Goal: Task Accomplishment & Management: Complete application form

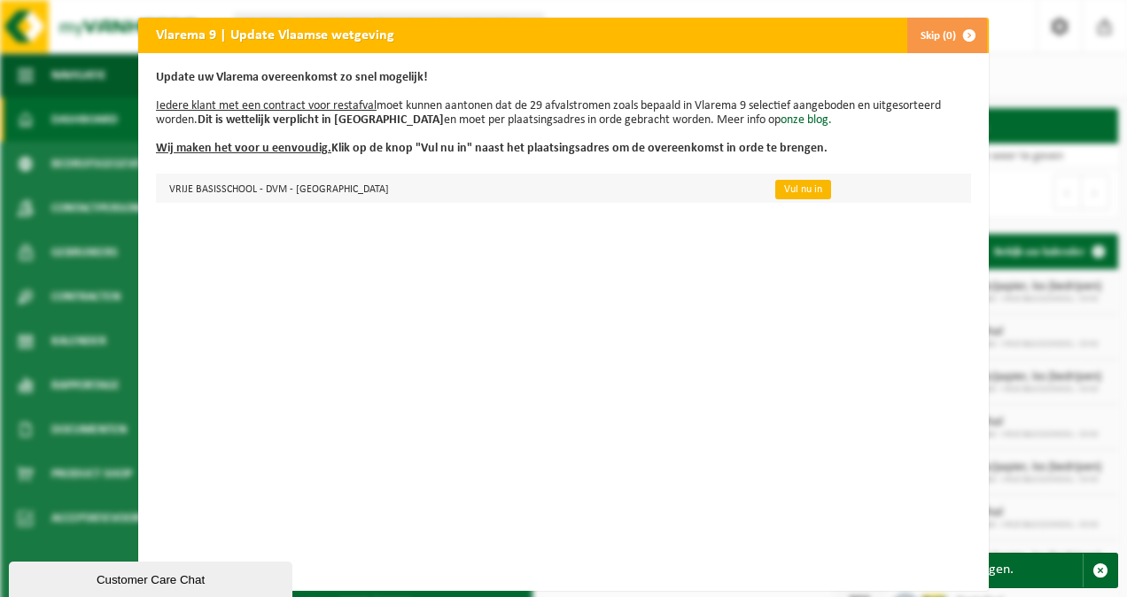
click at [775, 190] on link "Vul nu in" at bounding box center [803, 189] width 56 height 19
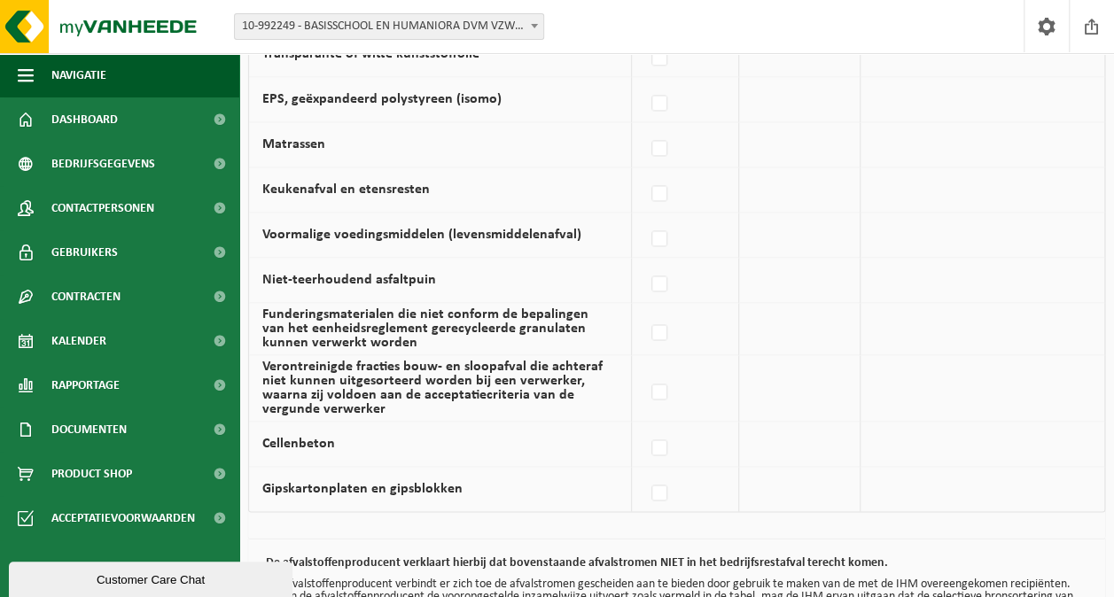
scroll to position [1296, 0]
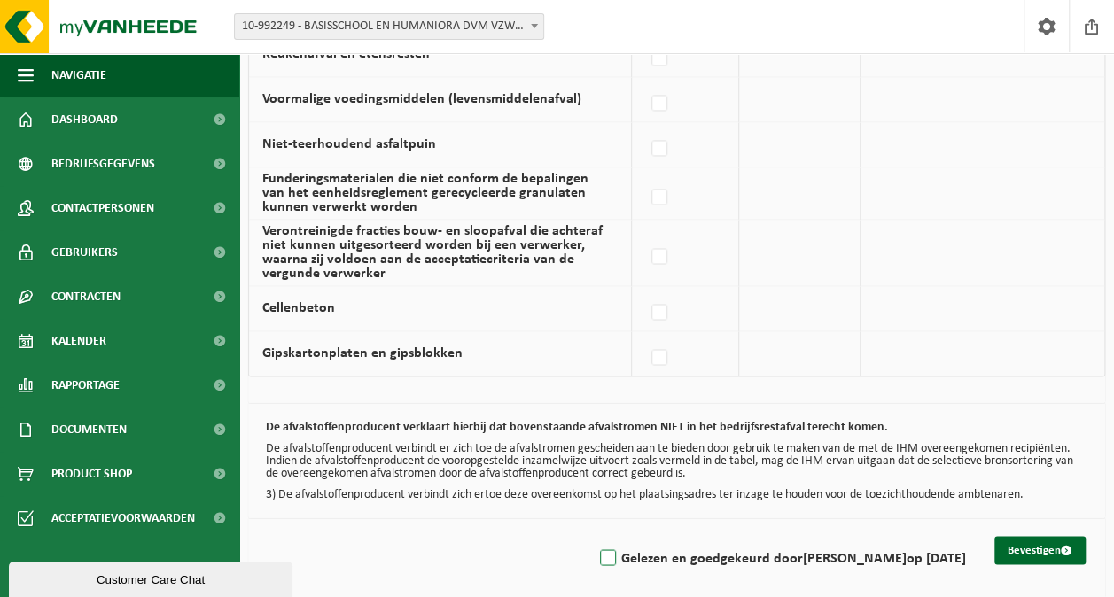
click at [596, 546] on label "Gelezen en goedgekeurd door ELKE LAMBRECHT op 26/08/25" at bounding box center [781, 558] width 370 height 27
click at [594, 536] on input "Gelezen en goedgekeurd door ELKE LAMBRECHT op 26/08/25" at bounding box center [593, 535] width 1 height 1
checkbox input "true"
click at [1046, 539] on button "Bevestigen" at bounding box center [1039, 550] width 91 height 28
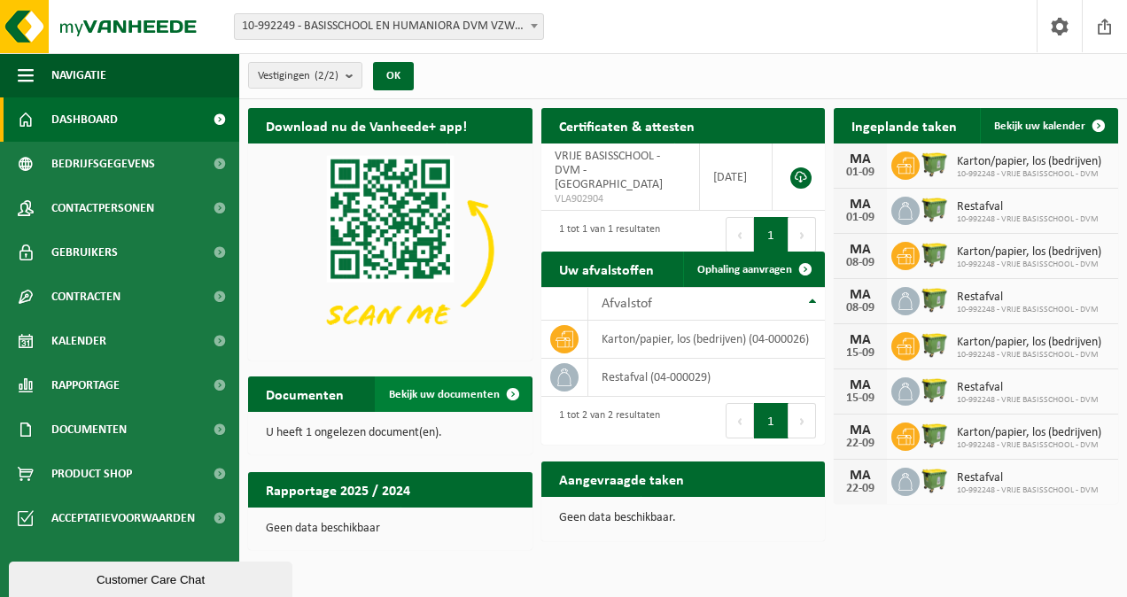
click at [424, 392] on span "Bekijk uw documenten" at bounding box center [444, 395] width 111 height 12
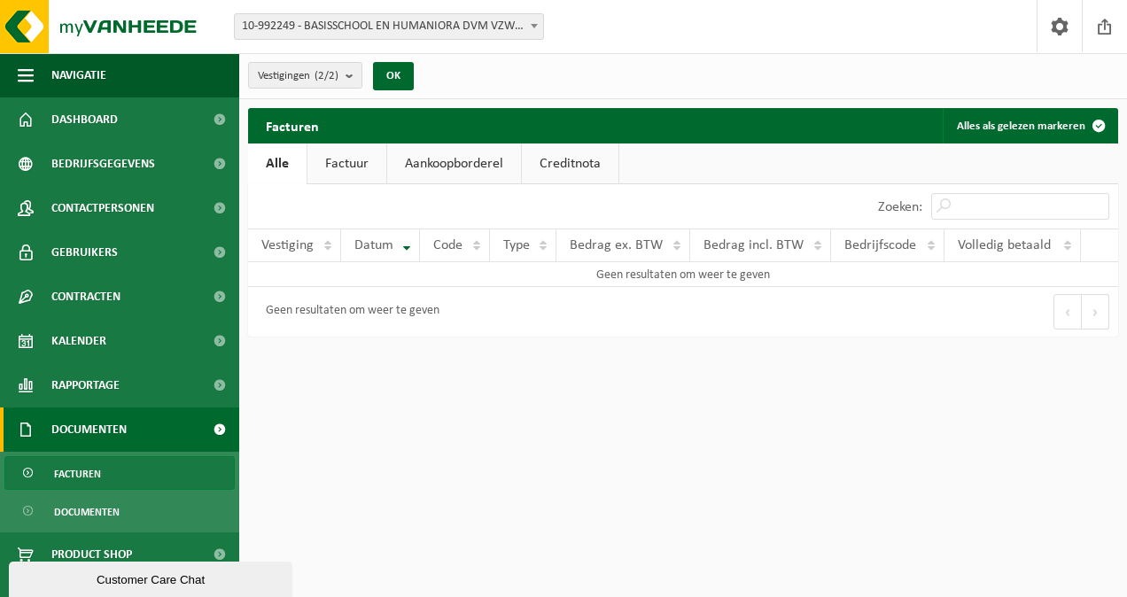
click at [355, 167] on link "Factuur" at bounding box center [346, 164] width 79 height 41
click at [436, 160] on link "Aankoopborderel" at bounding box center [456, 164] width 134 height 41
click at [555, 168] on link "Creditnota" at bounding box center [578, 164] width 97 height 41
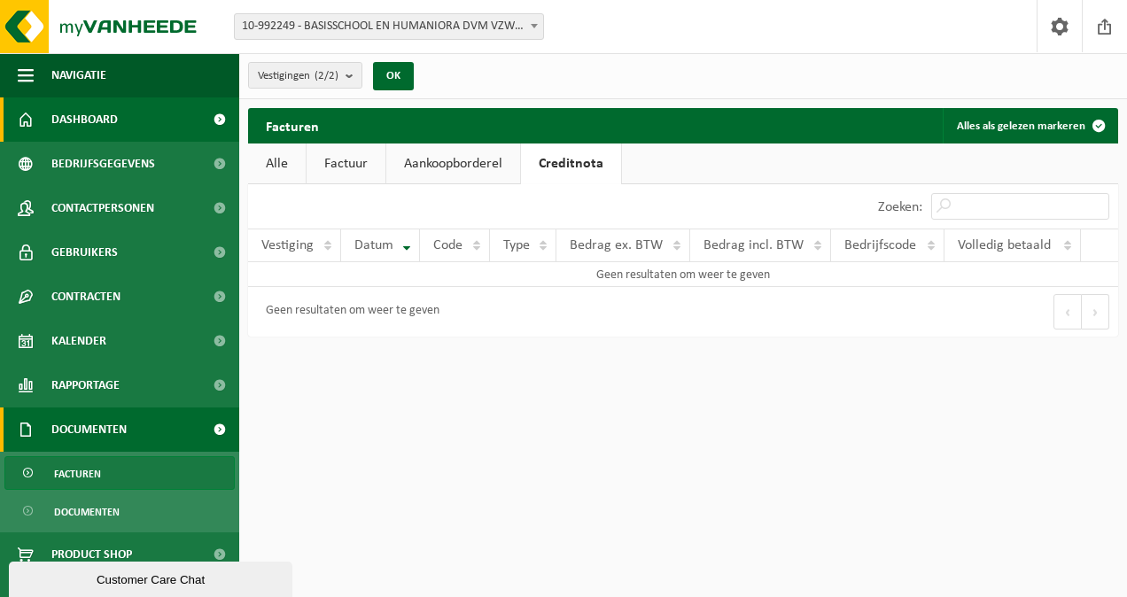
click at [87, 121] on span "Dashboard" at bounding box center [84, 119] width 66 height 44
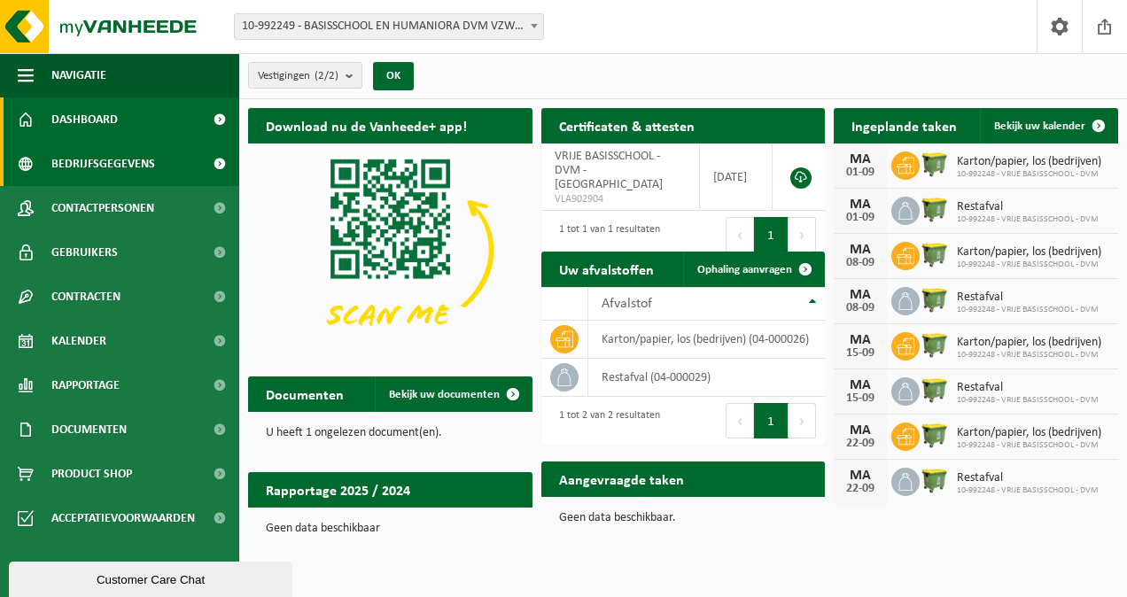
click at [119, 165] on span "Bedrijfsgegevens" at bounding box center [103, 164] width 104 height 44
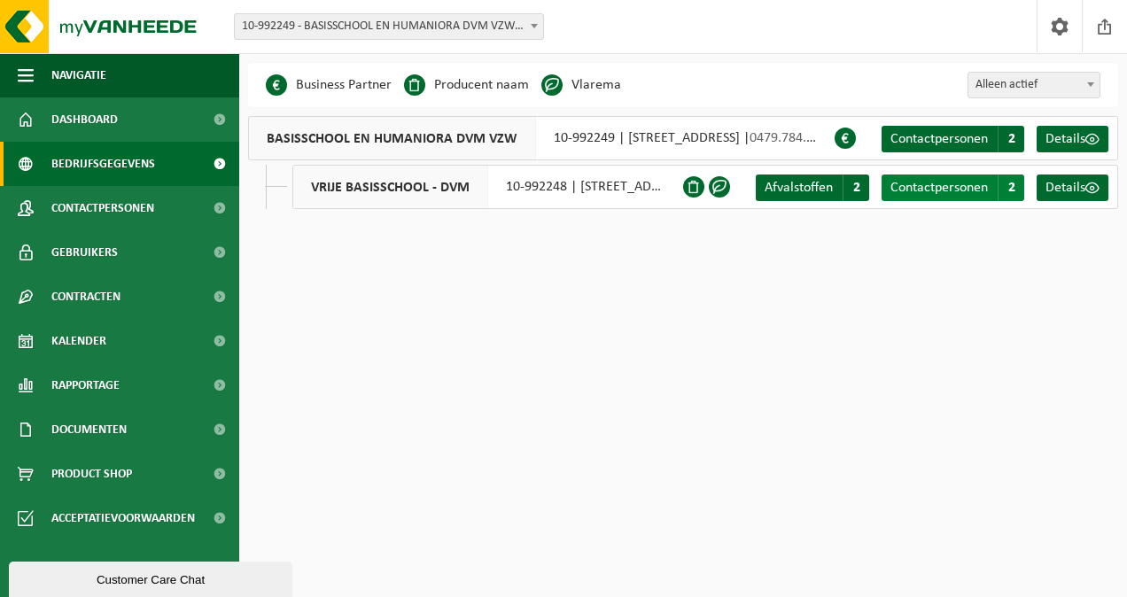
click at [925, 187] on span "Contactpersonen" at bounding box center [939, 188] width 97 height 14
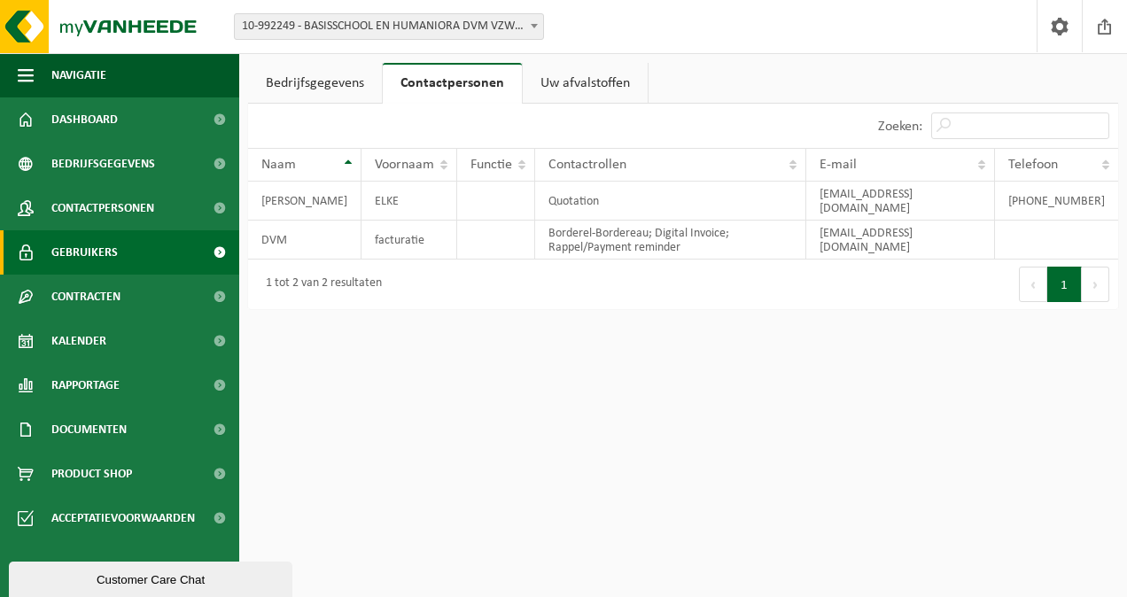
click at [69, 252] on span "Gebruikers" at bounding box center [84, 252] width 66 height 44
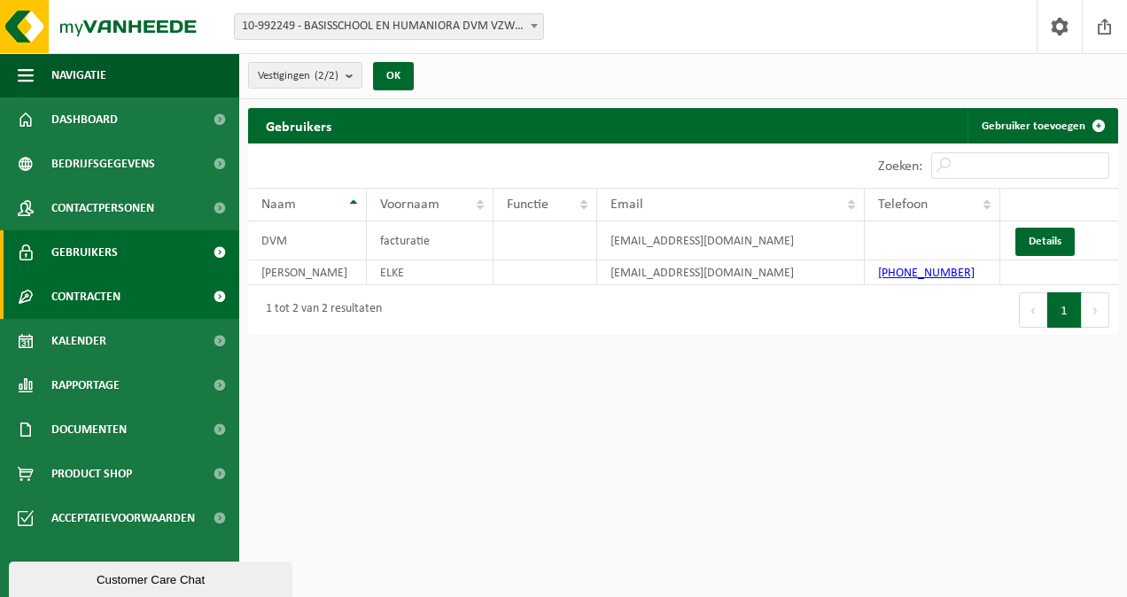
click at [74, 291] on span "Contracten" at bounding box center [85, 297] width 69 height 44
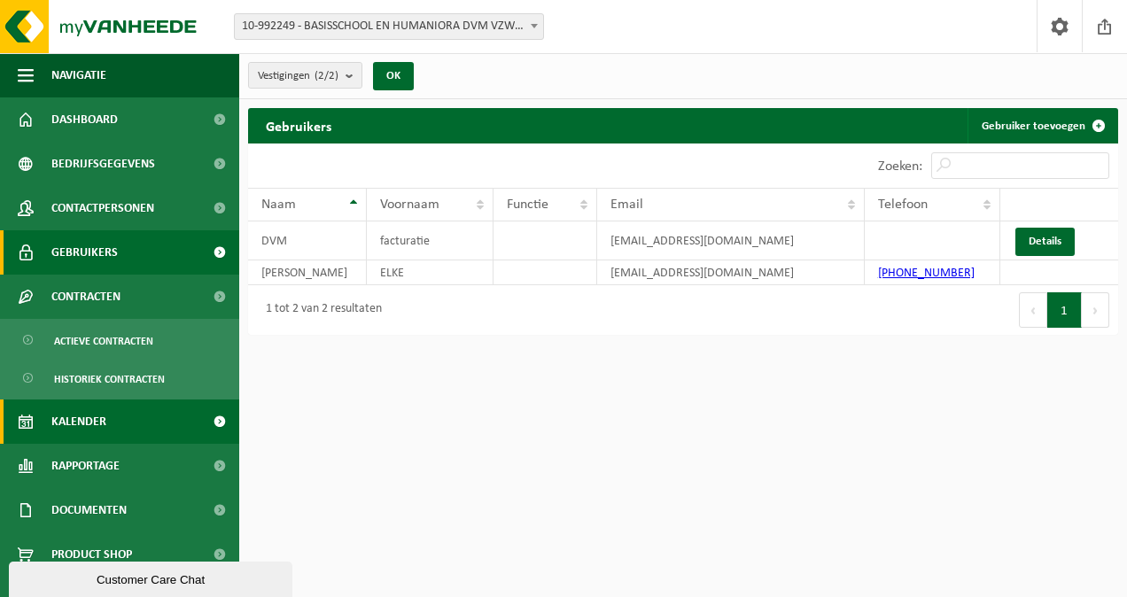
scroll to position [24, 0]
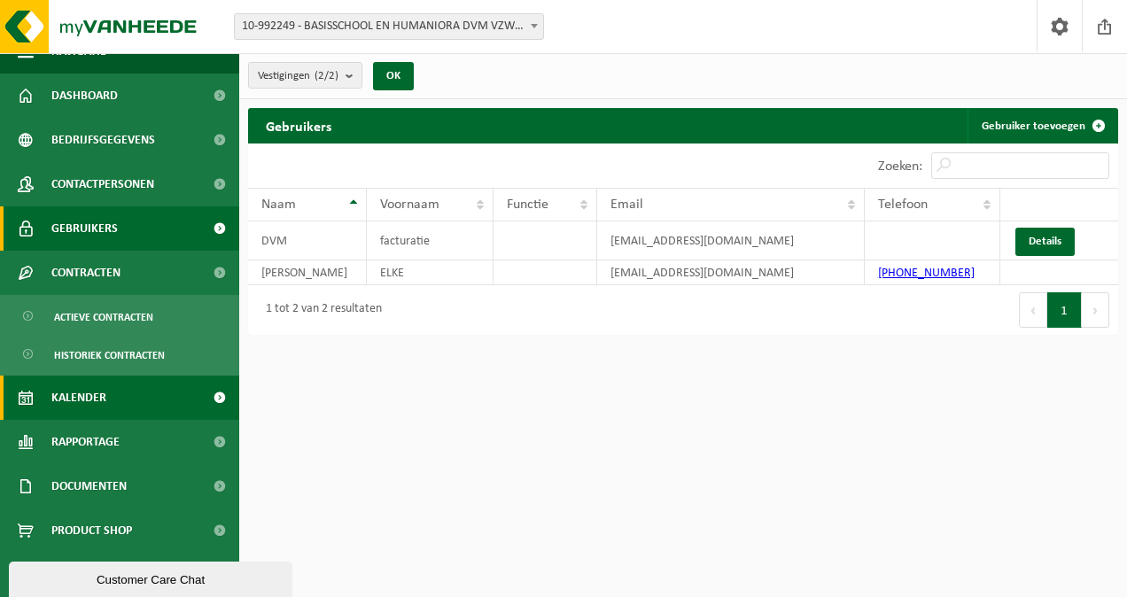
click at [103, 401] on span "Kalender" at bounding box center [78, 398] width 55 height 44
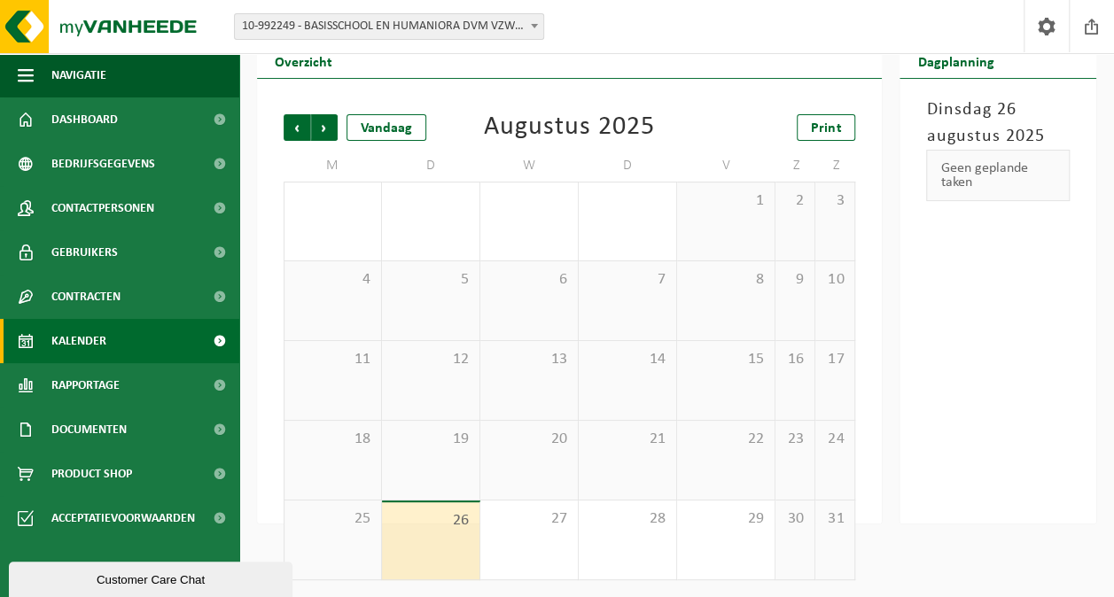
scroll to position [66, 0]
click at [321, 131] on span "Volgende" at bounding box center [324, 126] width 27 height 27
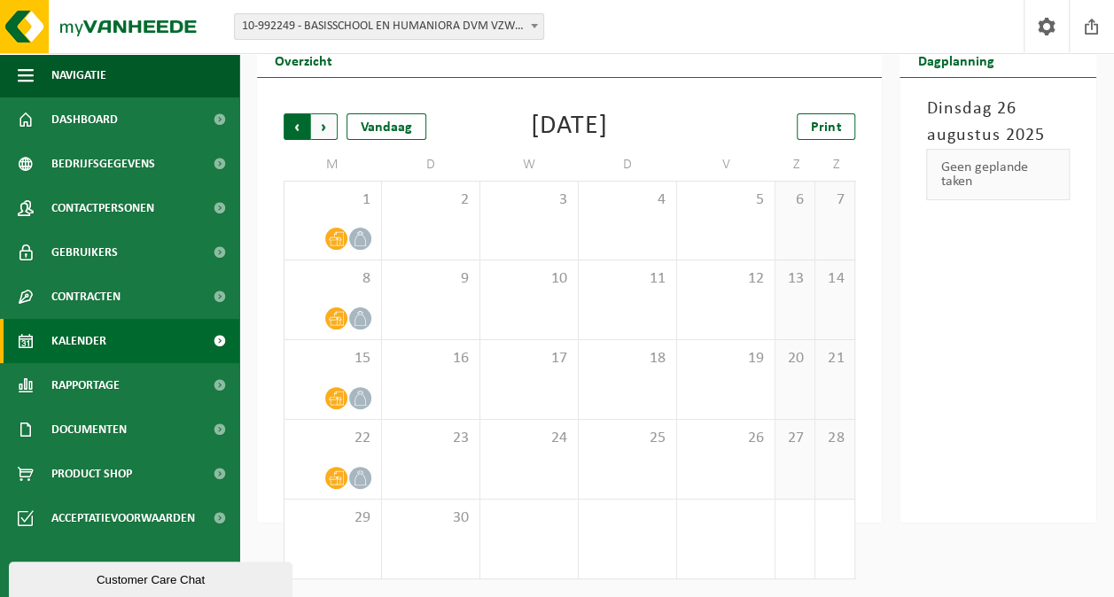
click at [323, 133] on span "Volgende" at bounding box center [324, 126] width 27 height 27
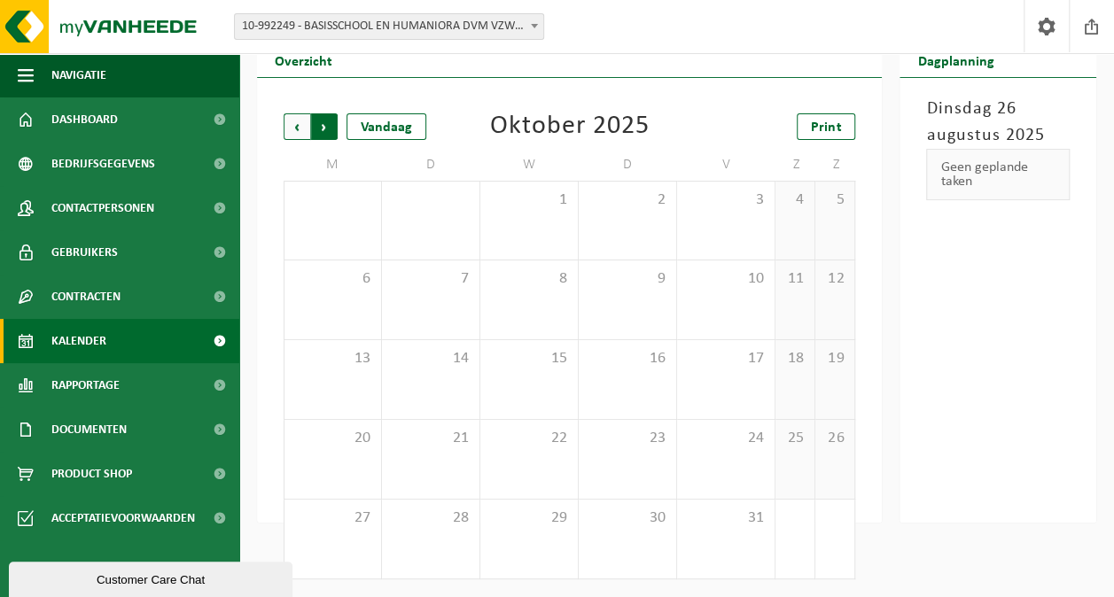
click at [292, 128] on span "Vorige" at bounding box center [297, 126] width 27 height 27
